Goal: Information Seeking & Learning: Check status

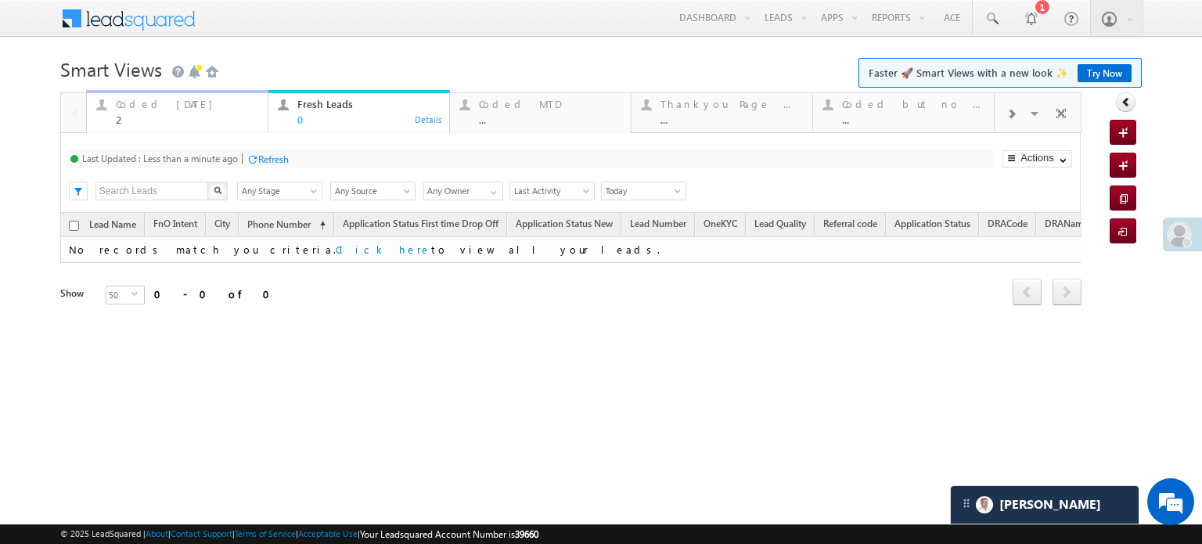
click at [171, 113] on div "2" at bounding box center [187, 119] width 142 height 12
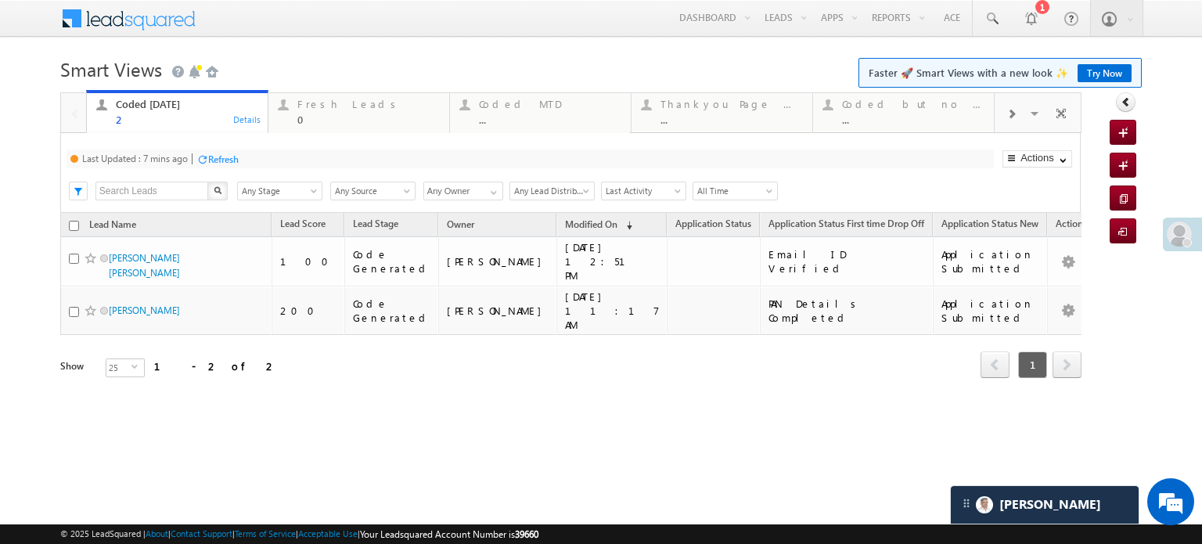
click at [217, 151] on div "Last Updated : 7 mins ago Refresh Refreshing..." at bounding box center [530, 158] width 927 height 19
click at [224, 154] on div "Refresh" at bounding box center [223, 159] width 31 height 12
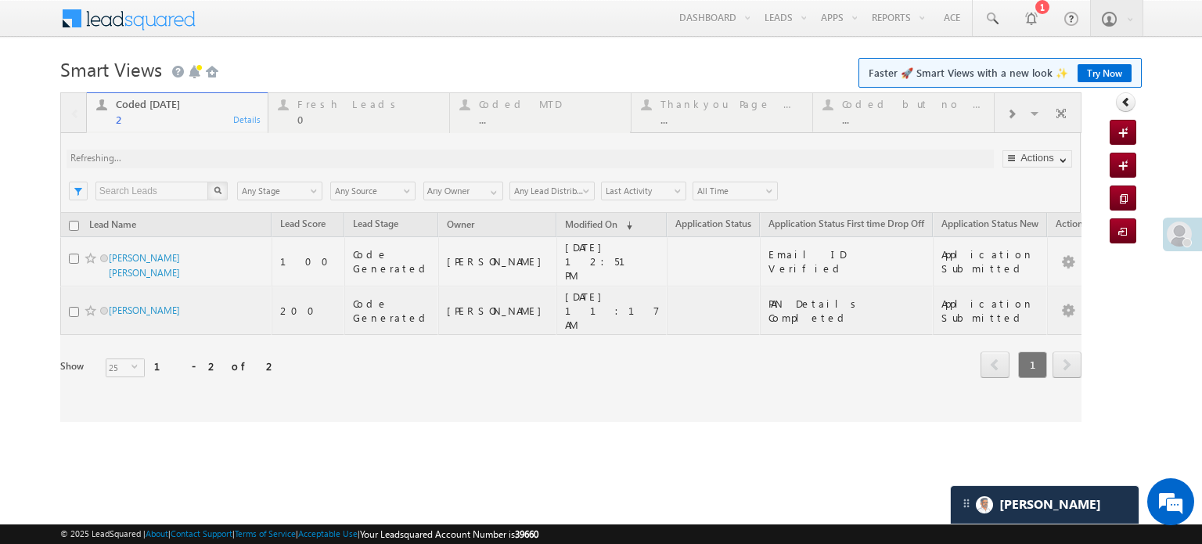
click at [224, 154] on div at bounding box center [570, 256] width 1021 height 329
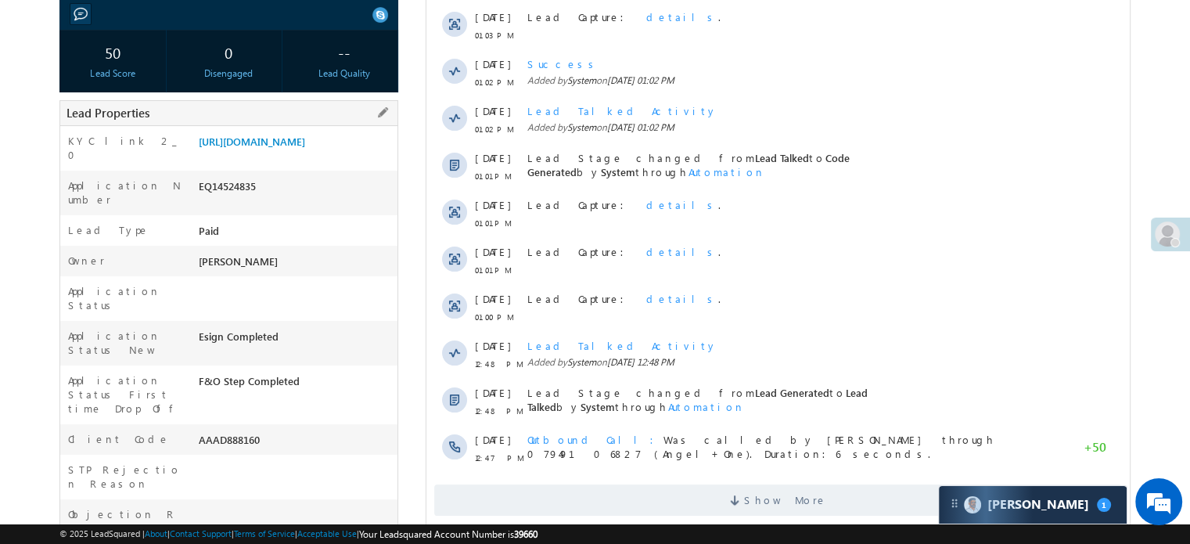
scroll to position [78, 0]
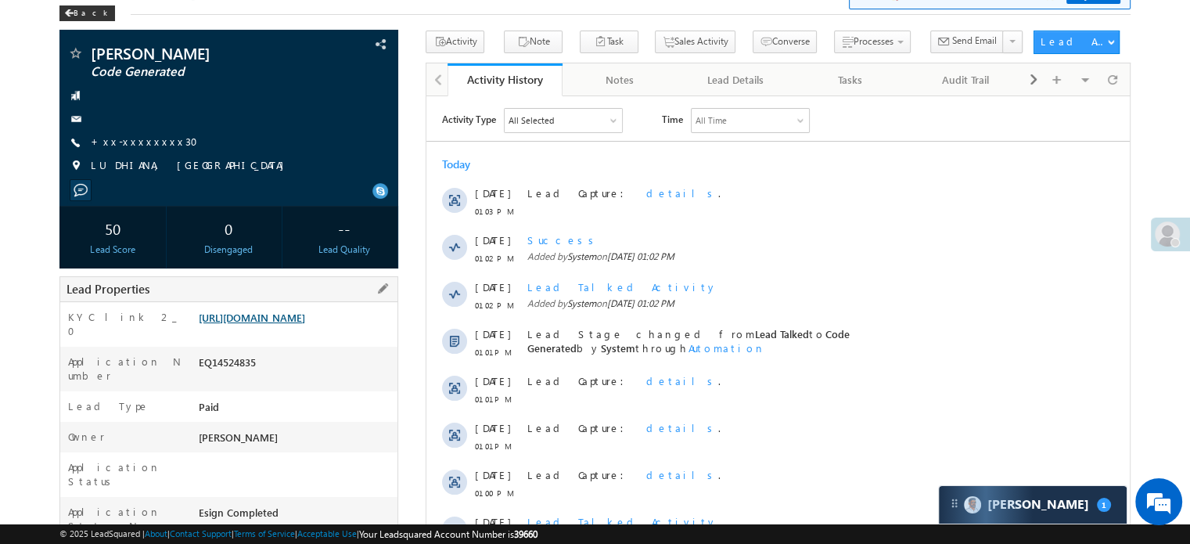
click at [274, 322] on link "https://angelbroking1-pk3em7sa.customui-test.leadsquared.com?leadId=31350f04-2d…" at bounding box center [252, 317] width 106 height 13
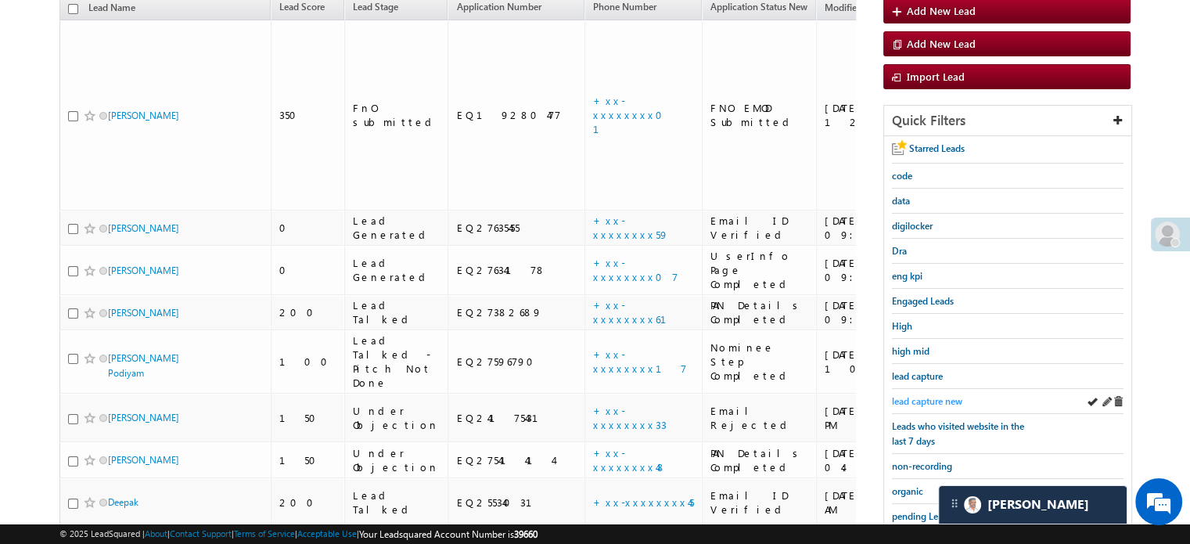
click at [908, 397] on span "lead capture new" at bounding box center [927, 401] width 70 height 12
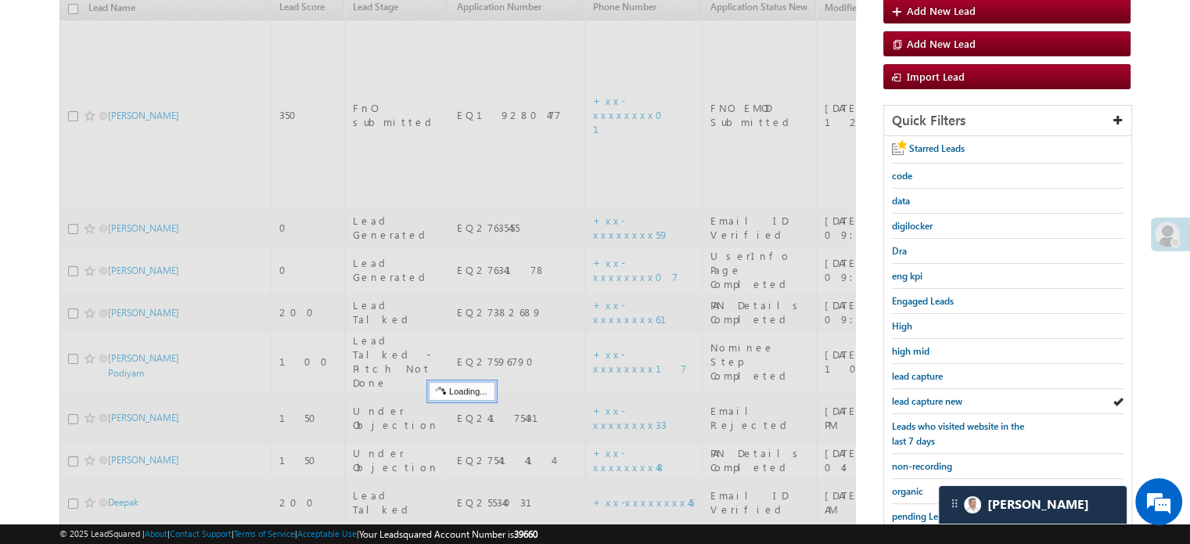
click at [908, 397] on span "lead capture new" at bounding box center [927, 401] width 70 height 12
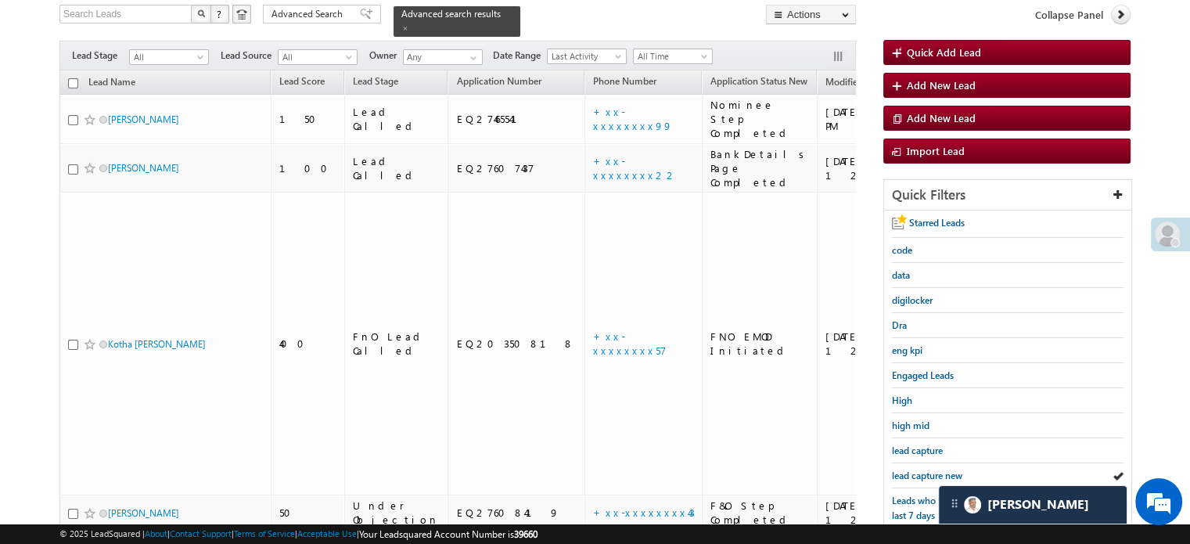
scroll to position [100, 0]
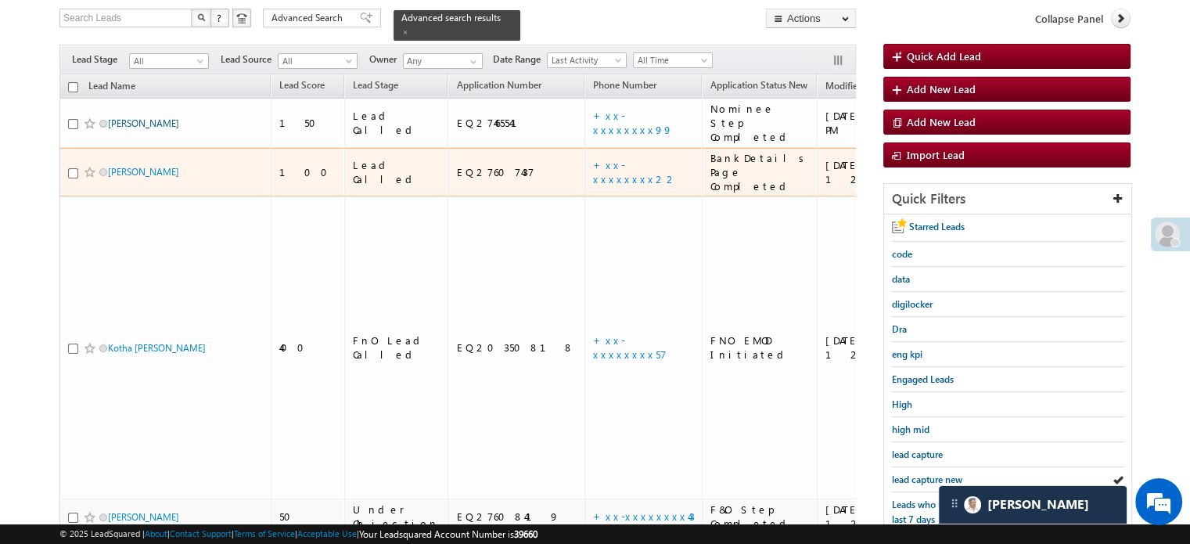
drag, startPoint x: 138, startPoint y: 141, endPoint x: 133, endPoint y: 103, distance: 38.6
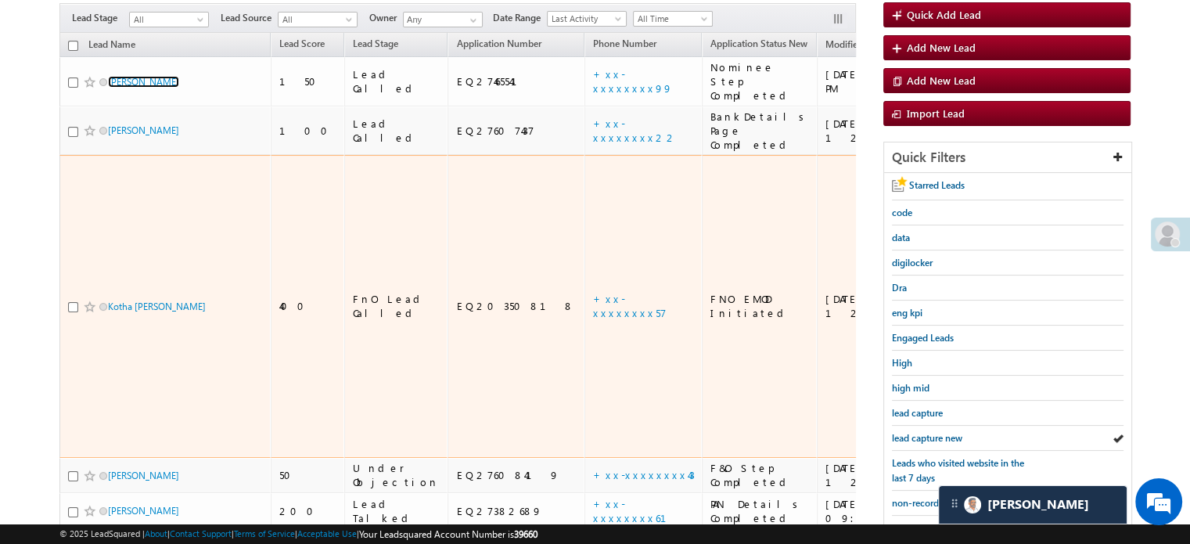
scroll to position [178, 0]
